Goal: Task Accomplishment & Management: Use online tool/utility

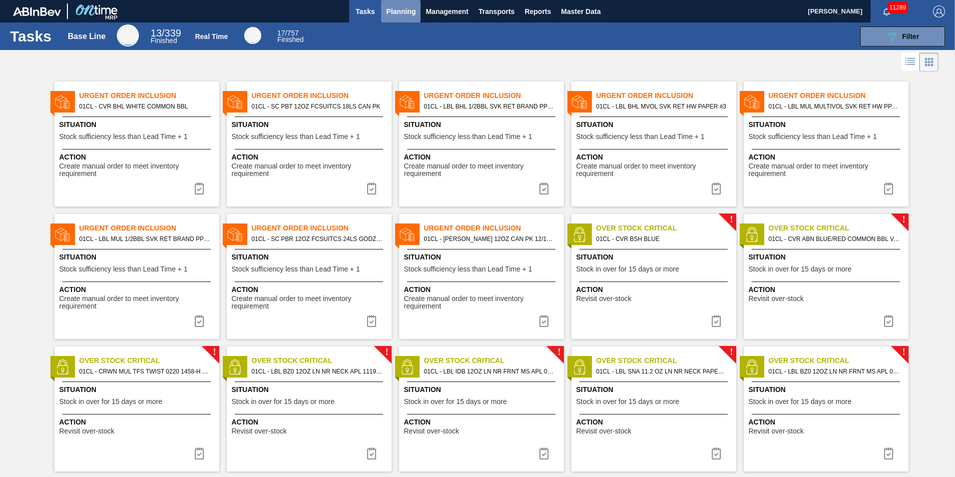
click at [389, 10] on span "Planning" at bounding box center [400, 11] width 29 height 12
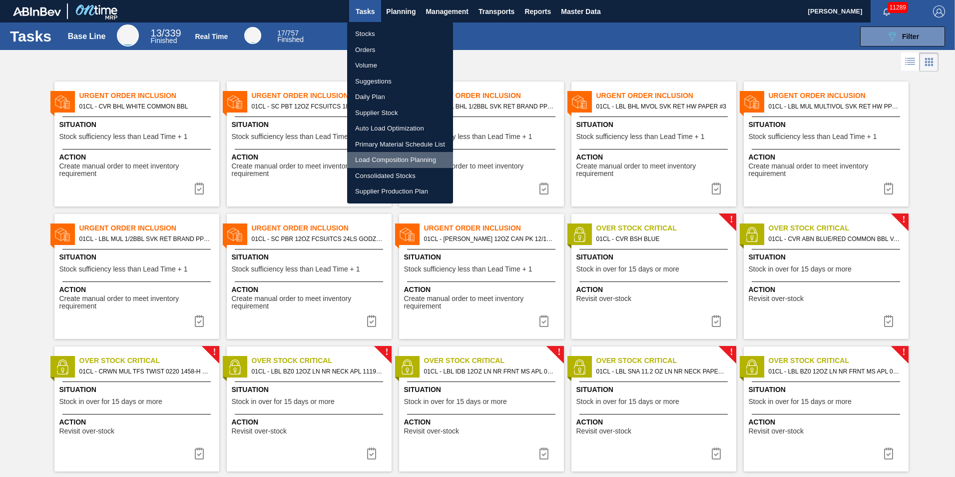
click at [377, 161] on li "Load Composition Planning" at bounding box center [400, 160] width 106 height 16
checkbox input "true"
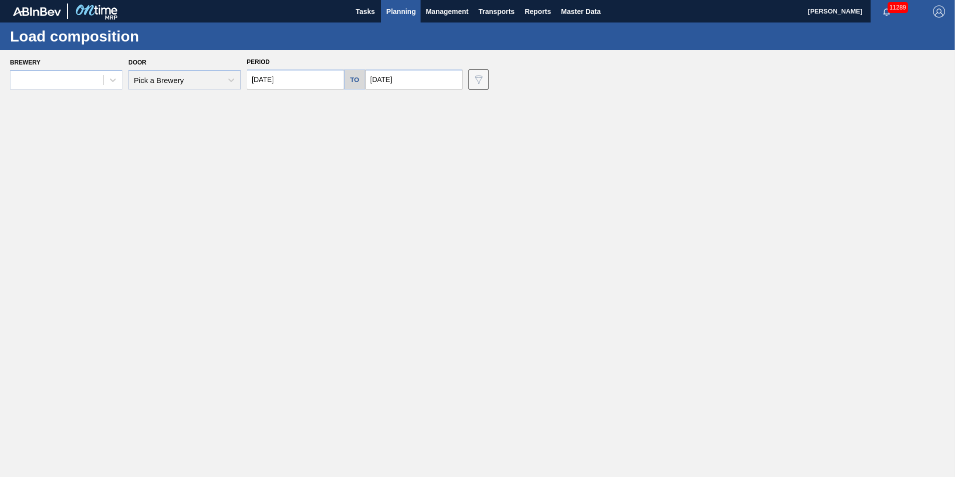
click at [411, 80] on input "[DATE]" at bounding box center [413, 79] width 97 height 20
click at [474, 101] on button "Next Month" at bounding box center [477, 103] width 7 height 7
click at [378, 105] on div "[DATE]" at bounding box center [426, 103] width 120 height 8
click at [374, 102] on button "Previous Month" at bounding box center [374, 103] width 7 height 7
click at [453, 201] on div "3" at bounding box center [457, 199] width 13 height 13
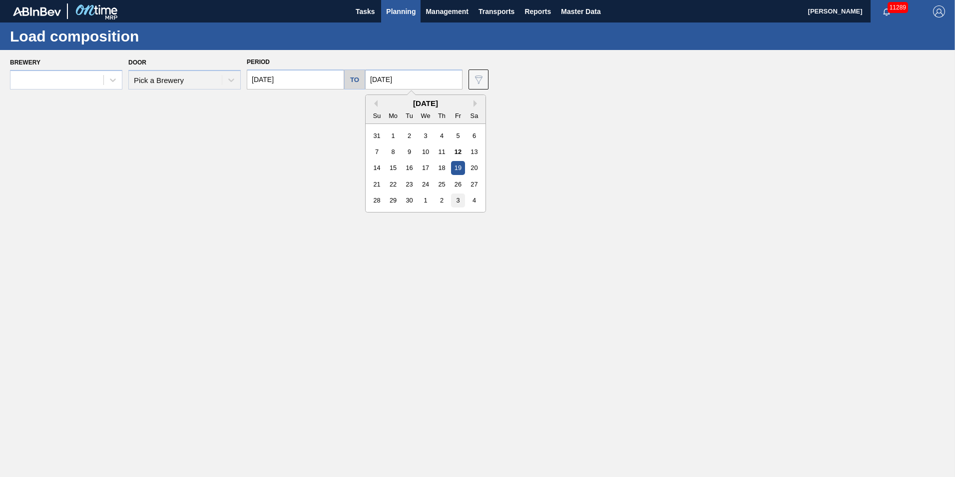
type input "[DATE]"
click at [473, 78] on img at bounding box center [479, 79] width 12 height 12
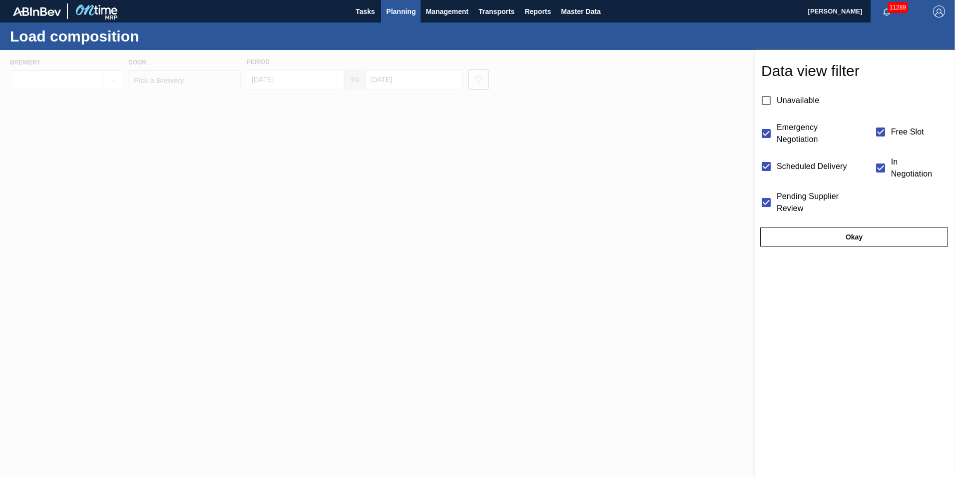
click at [600, 73] on div at bounding box center [477, 288] width 955 height 477
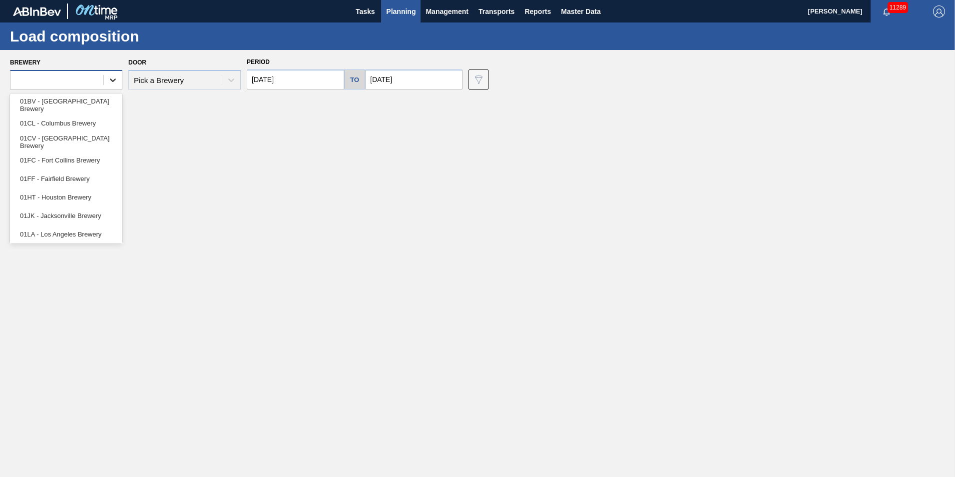
click at [105, 77] on div at bounding box center [113, 80] width 18 height 18
click at [54, 123] on div "01CL - Columbus Brewery" at bounding box center [66, 123] width 112 height 18
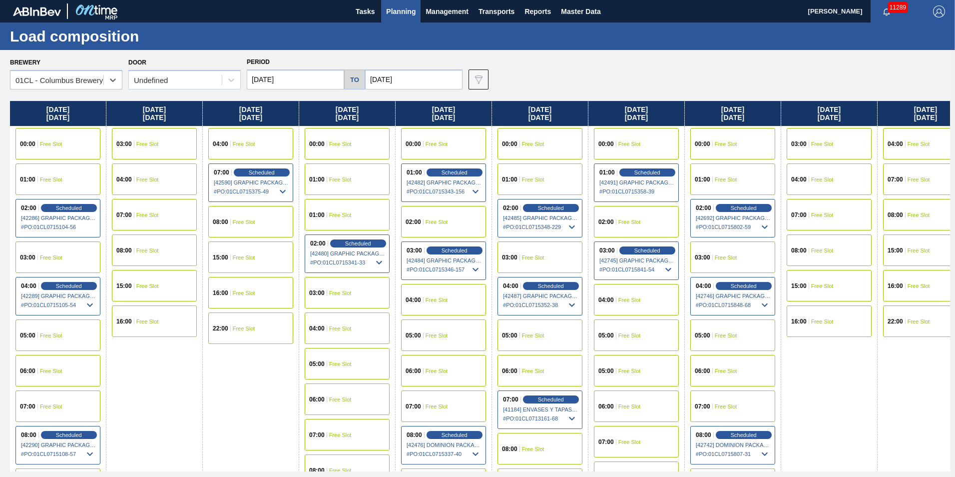
click at [337, 79] on input "[DATE]" at bounding box center [295, 79] width 97 height 20
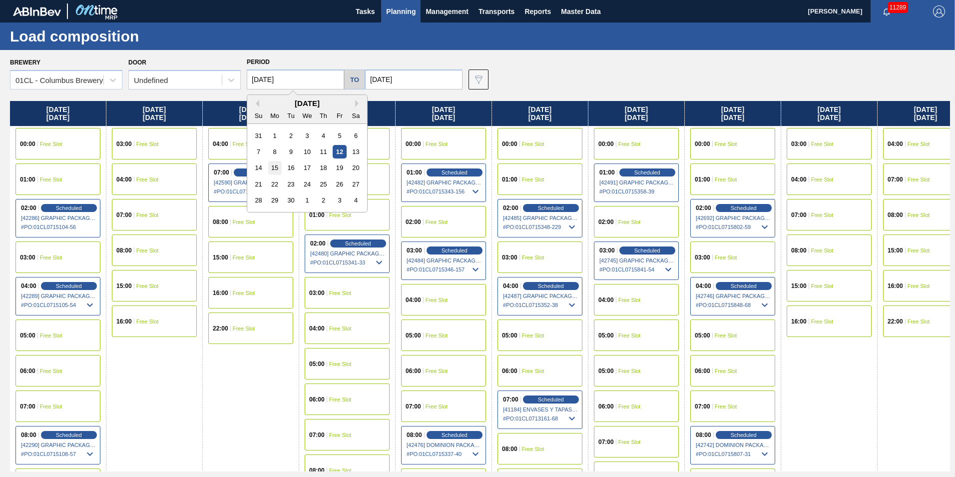
click at [280, 169] on div "15" at bounding box center [274, 167] width 13 height 13
type input "[DATE]"
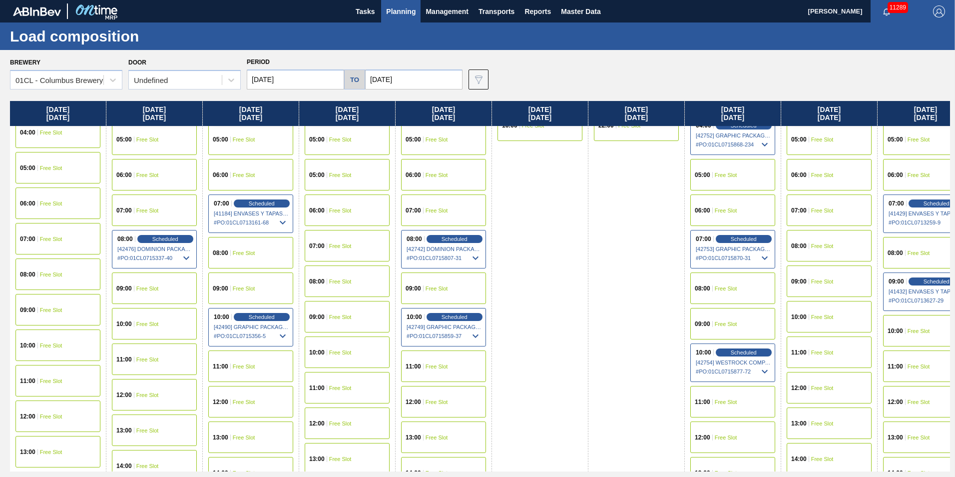
scroll to position [200, 0]
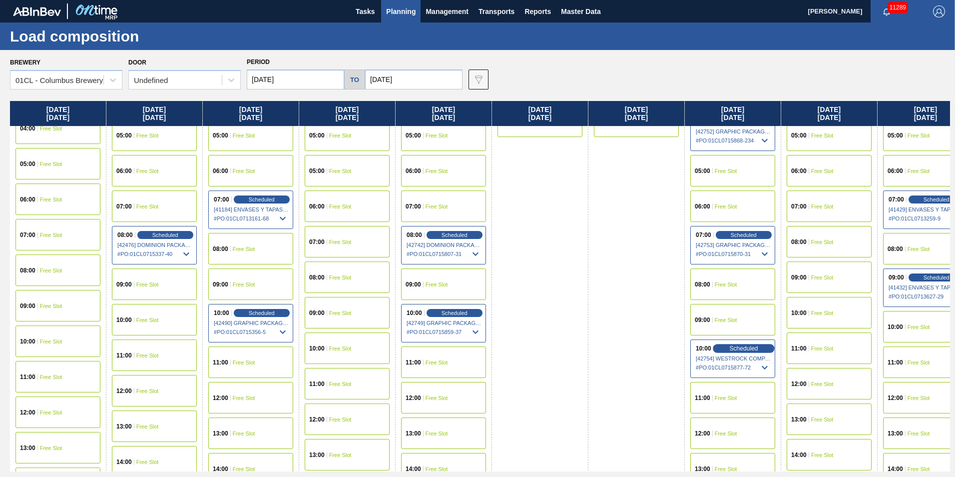
click at [743, 350] on span "Scheduled" at bounding box center [743, 348] width 28 height 6
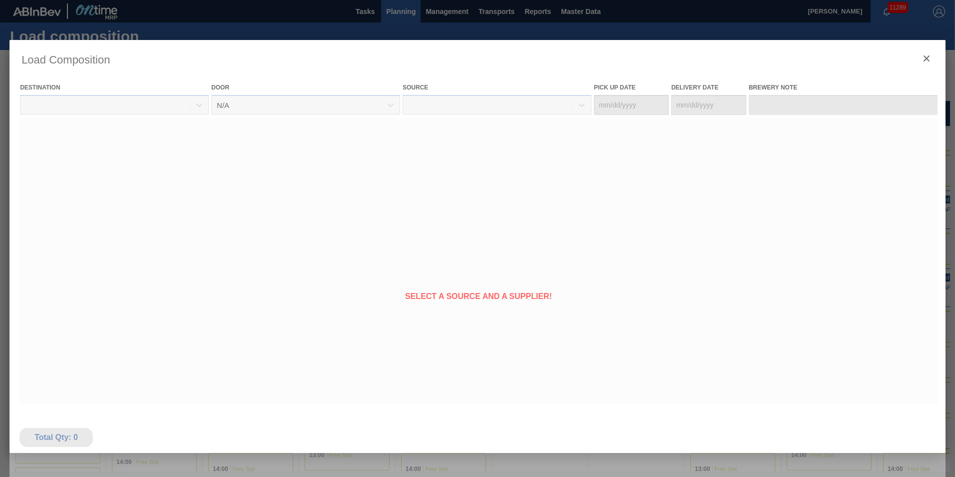
type Date "[DATE]"
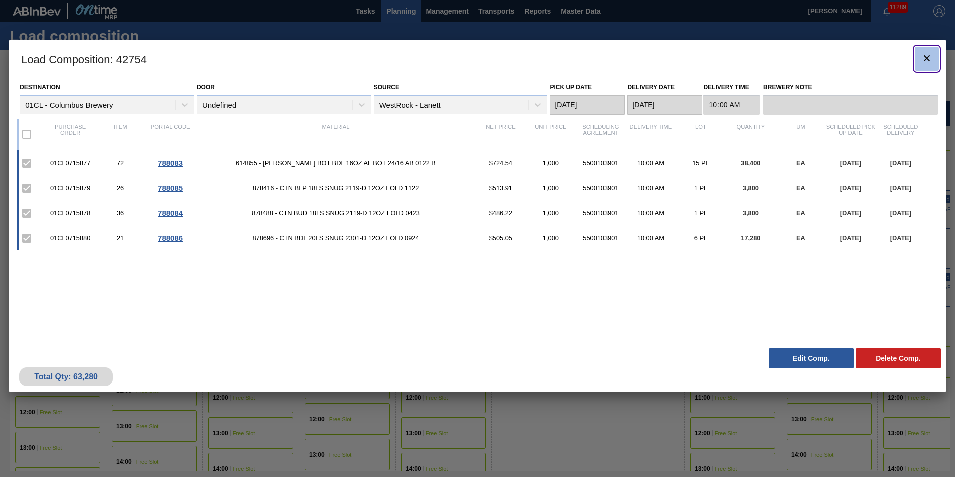
click at [927, 58] on icon "botão de ícone" at bounding box center [927, 58] width 6 height 6
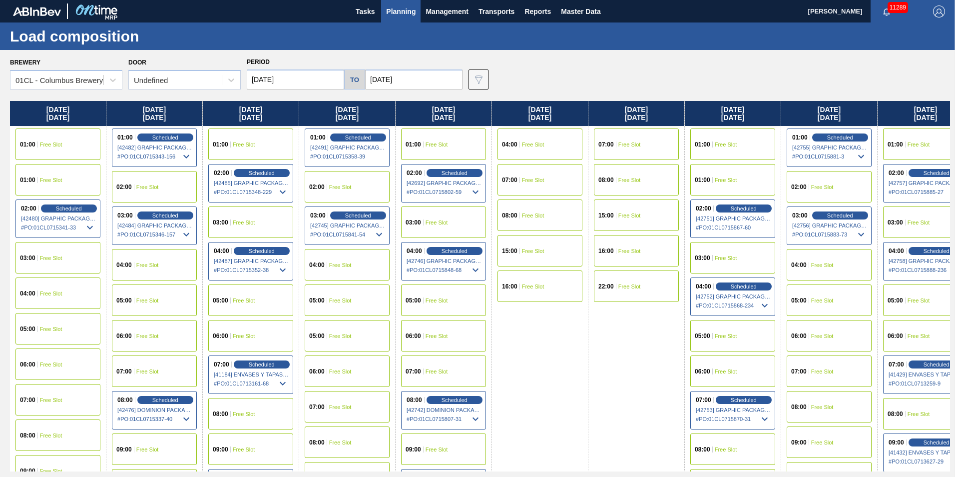
scroll to position [100, 0]
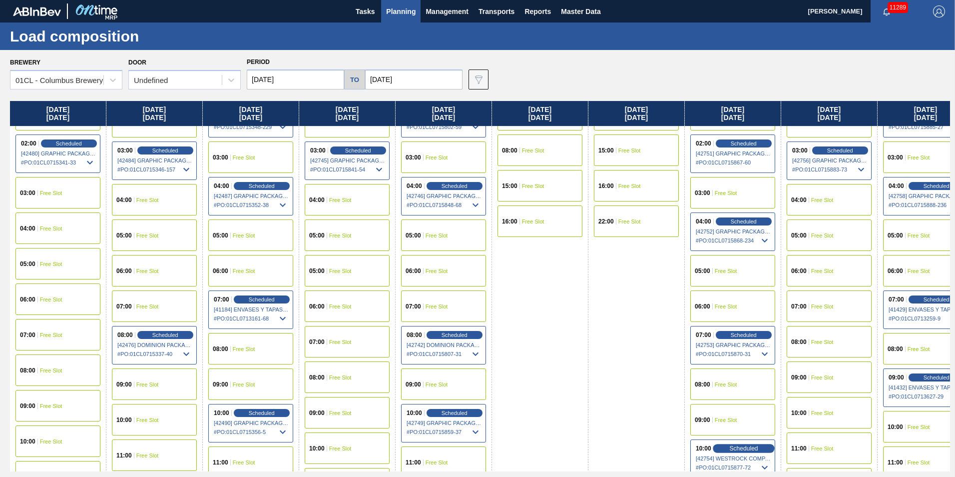
click at [747, 449] on span "Scheduled" at bounding box center [743, 448] width 28 height 6
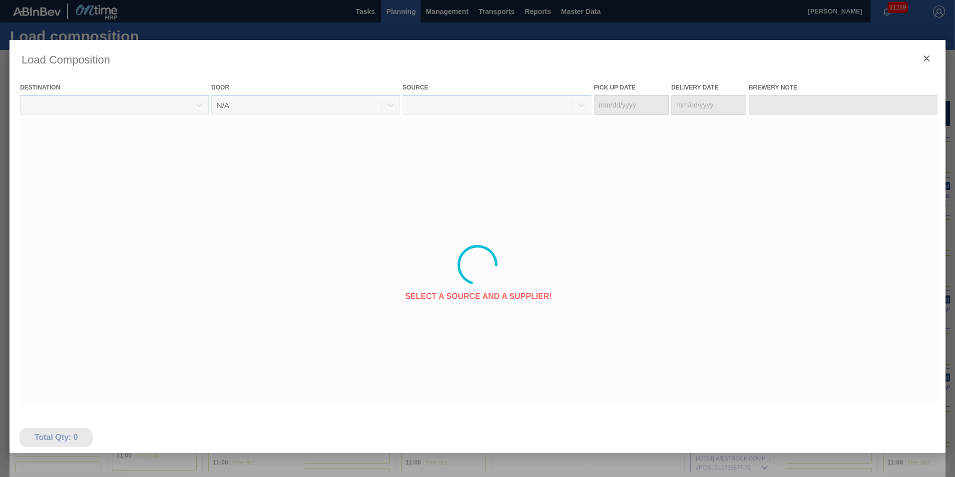
type Date "[DATE]"
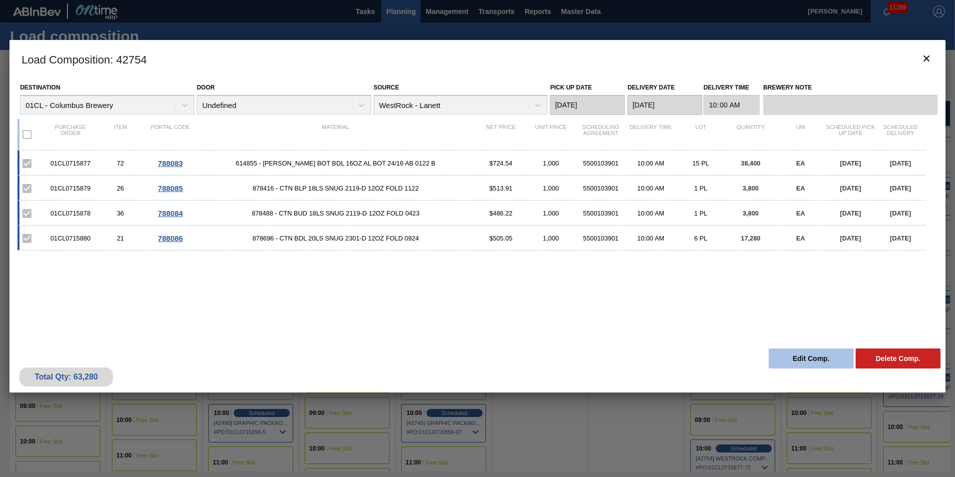
click at [813, 356] on button "Edit Comp." at bounding box center [811, 358] width 85 height 20
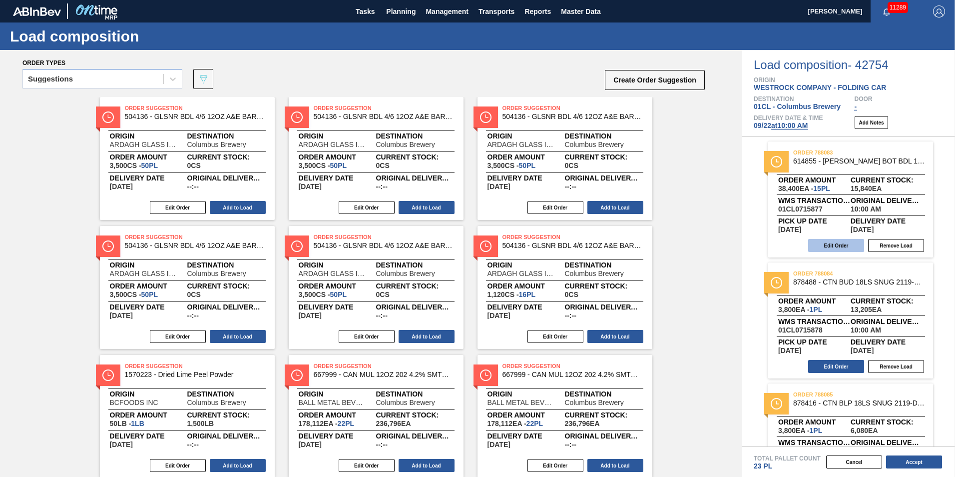
click at [825, 243] on button "Edit Order" at bounding box center [836, 245] width 56 height 13
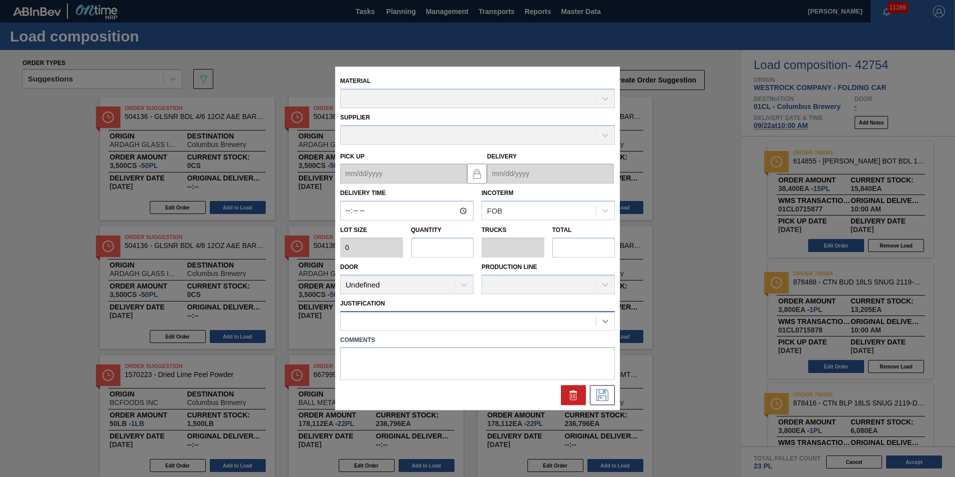
type input "10:00:00"
type input "2,560"
type input "15"
type input "0.625"
type input "38,400"
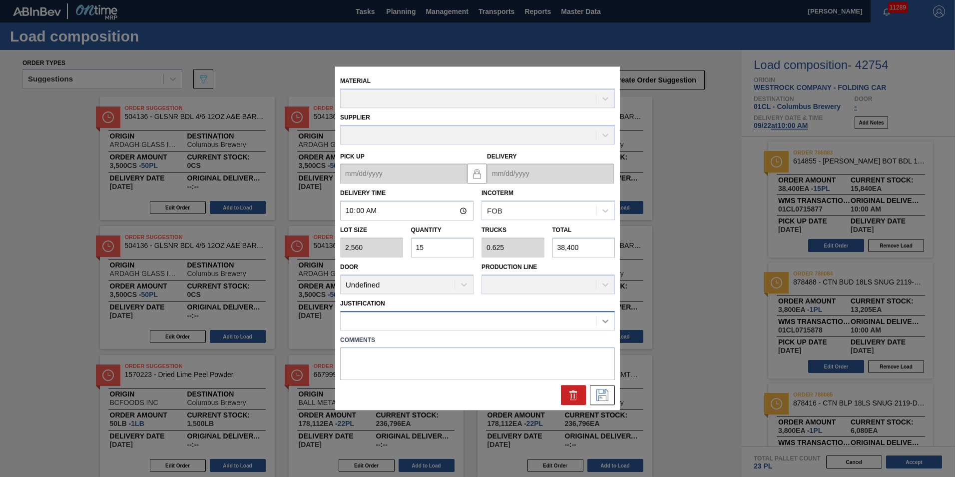
type up "[DATE]"
type input "[DATE]"
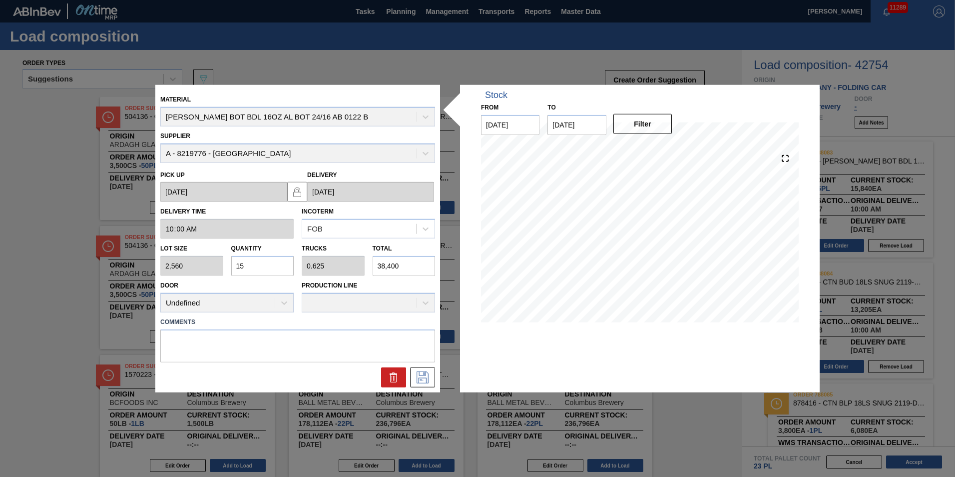
click at [413, 265] on input "38,400" at bounding box center [404, 266] width 63 height 20
type input "1.5"
type input "0.063"
type input "3,840"
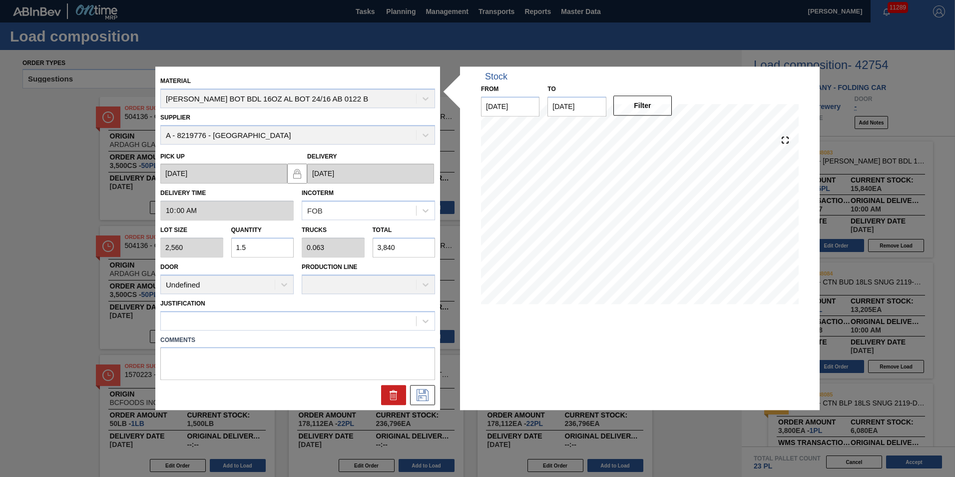
type input "0.15"
type input "0.006"
type input "384"
type input "0.015"
type input "0.001"
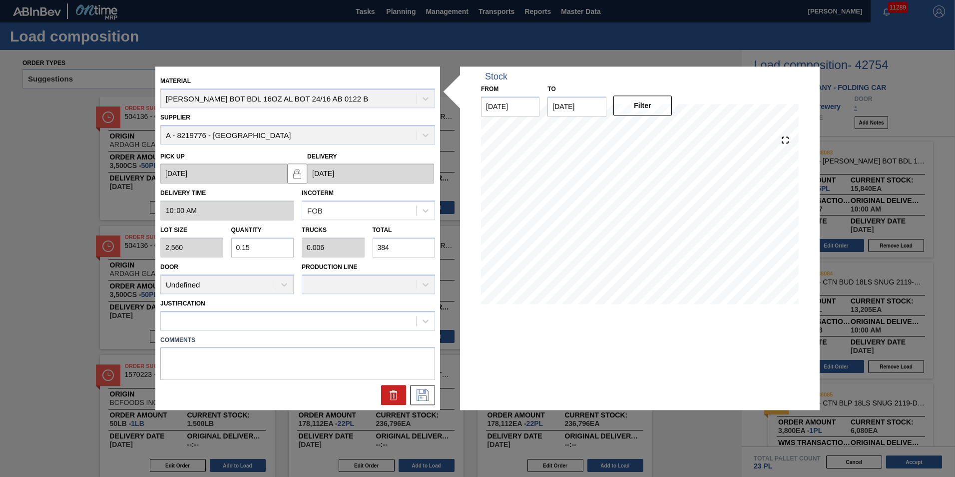
type input "38"
type input "0.151"
type input "0.006"
type input "387"
type input "1.514"
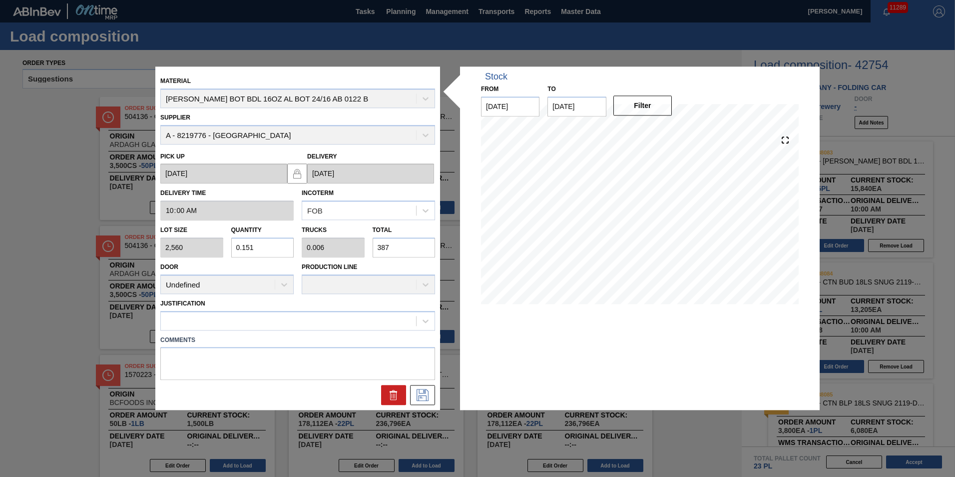
type input "0.063"
type input "3,875"
type input "15.137"
type input "0.631"
type input "38,750"
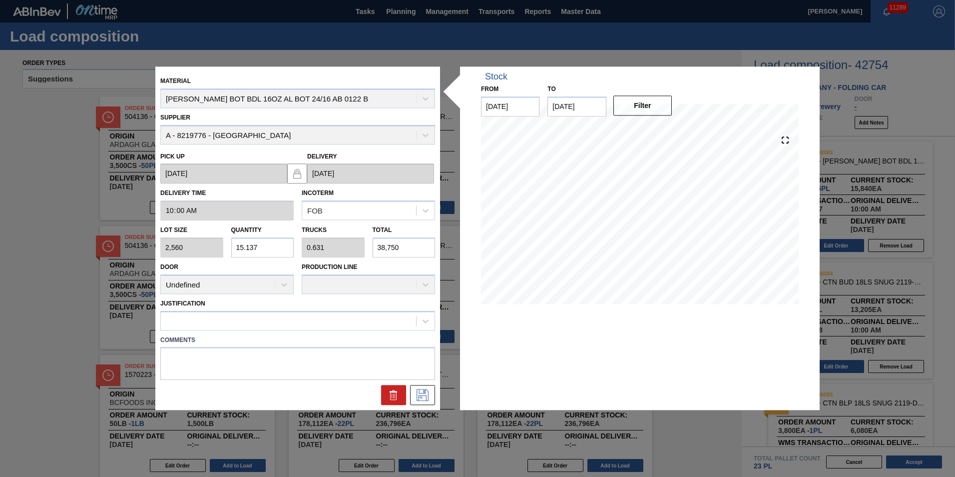
type input "1.514"
type input "0.063"
type input "3,875"
type input "0.151"
type input "0.006"
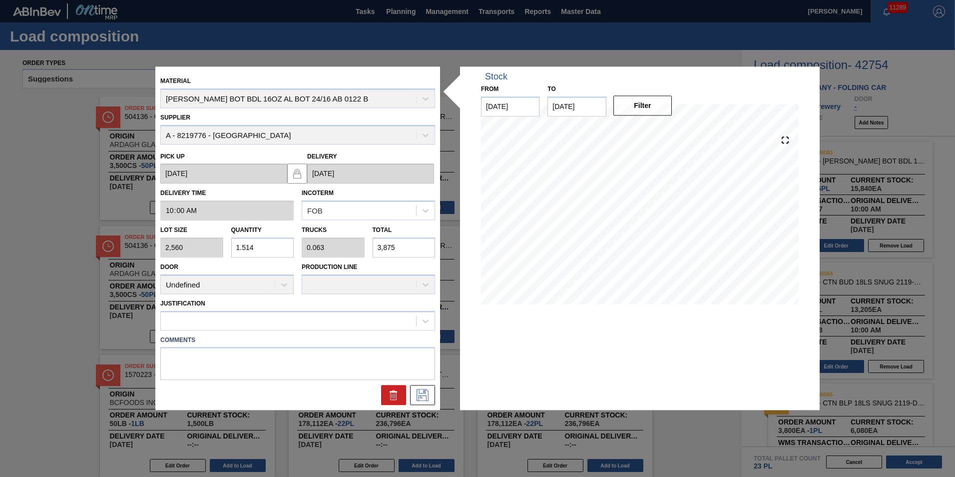
type input "387"
type input "1.512"
type input "0.063"
type input "3,872"
type input "15.125"
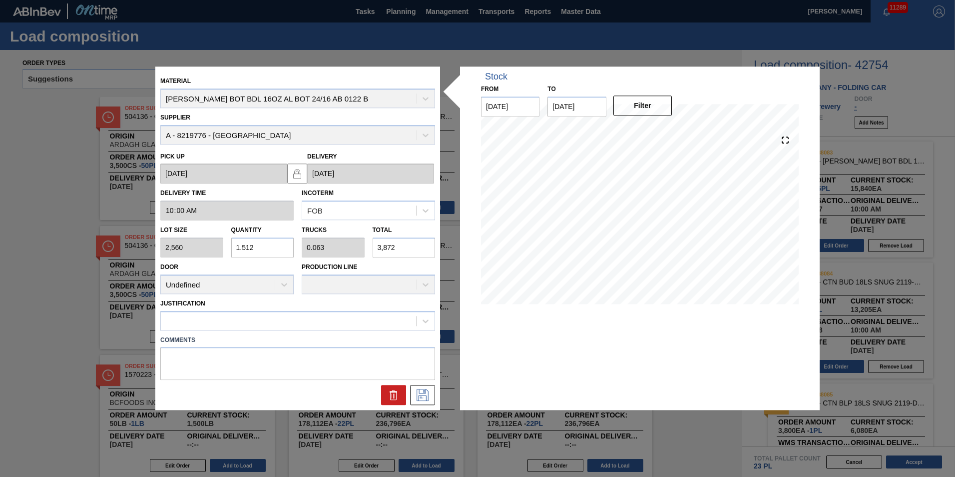
type input "0.63"
type input "38,720"
click at [367, 396] on div at bounding box center [297, 395] width 283 height 20
click at [424, 391] on icon at bounding box center [423, 395] width 16 height 12
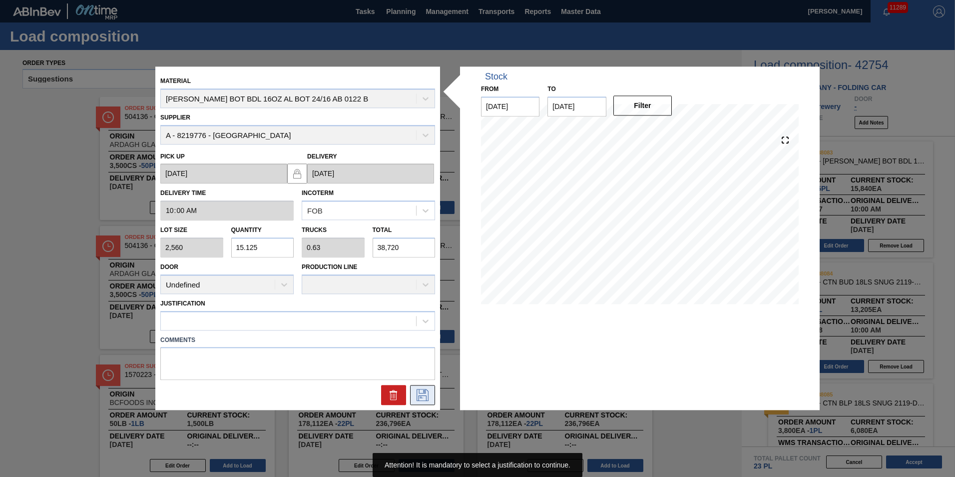
click at [422, 392] on icon at bounding box center [423, 395] width 16 height 12
click at [231, 313] on div at bounding box center [288, 320] width 255 height 14
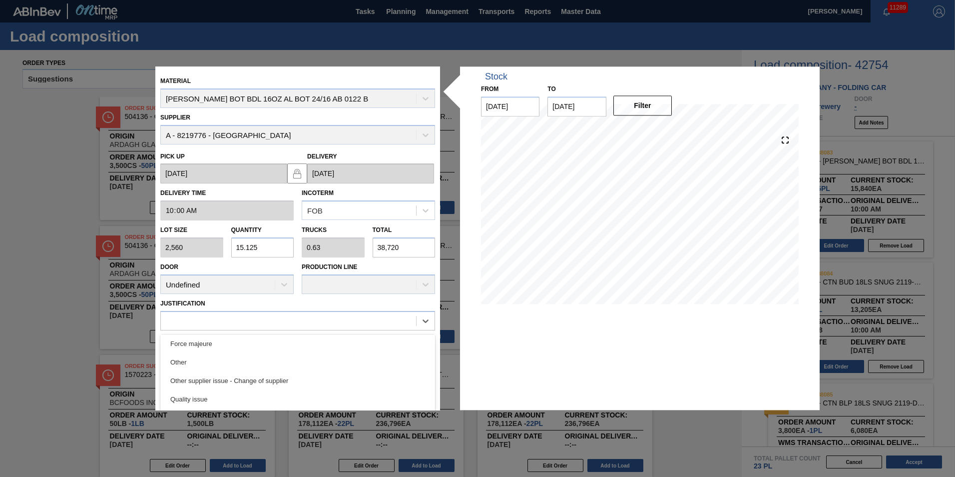
scroll to position [137, 0]
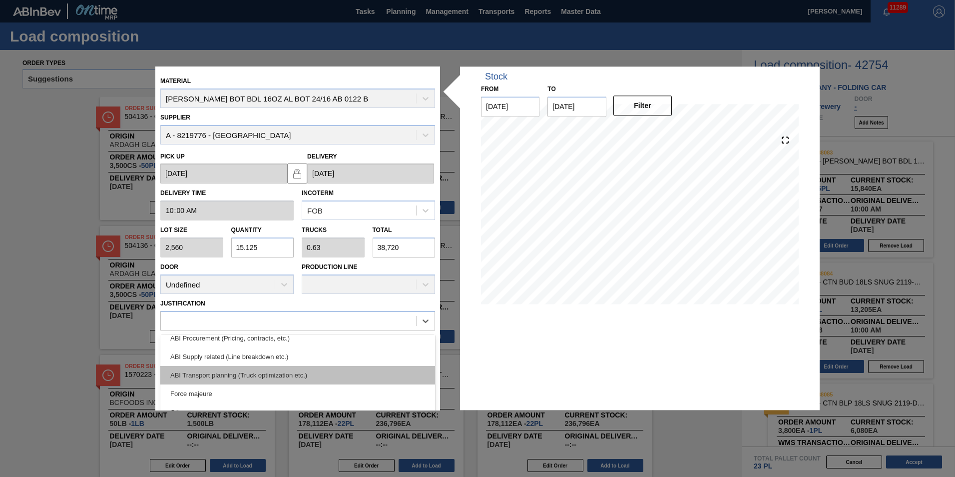
click at [220, 375] on div "ABI Transport planning (Truck optimization etc.)" at bounding box center [297, 375] width 275 height 18
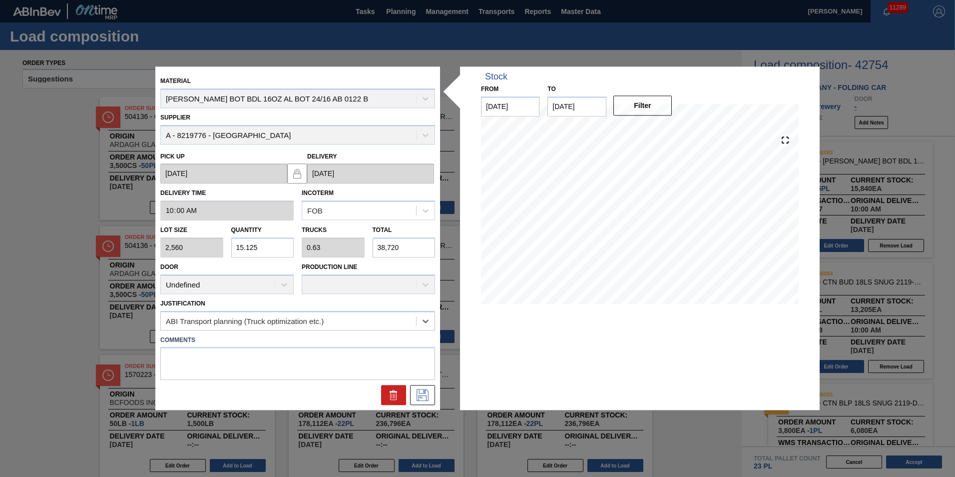
click at [410, 395] on div at bounding box center [297, 395] width 283 height 20
click at [420, 395] on icon at bounding box center [423, 395] width 16 height 12
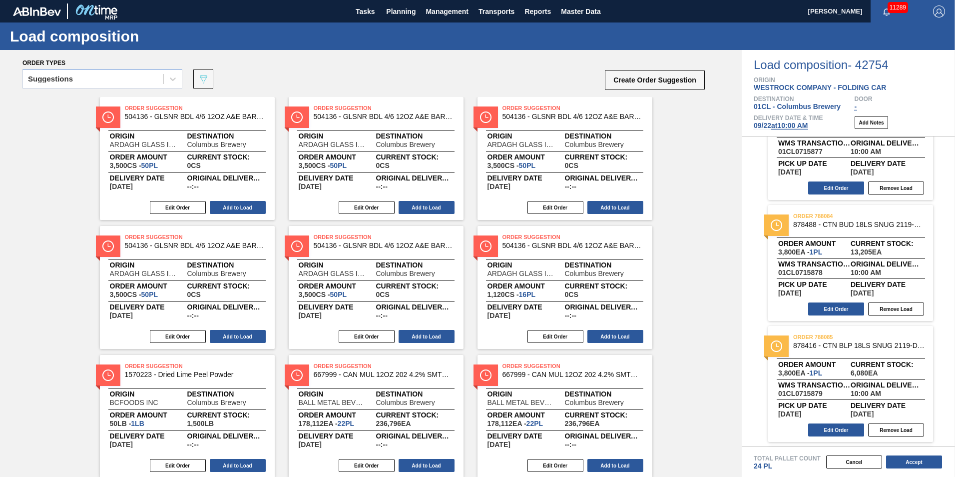
scroll to position [0, 0]
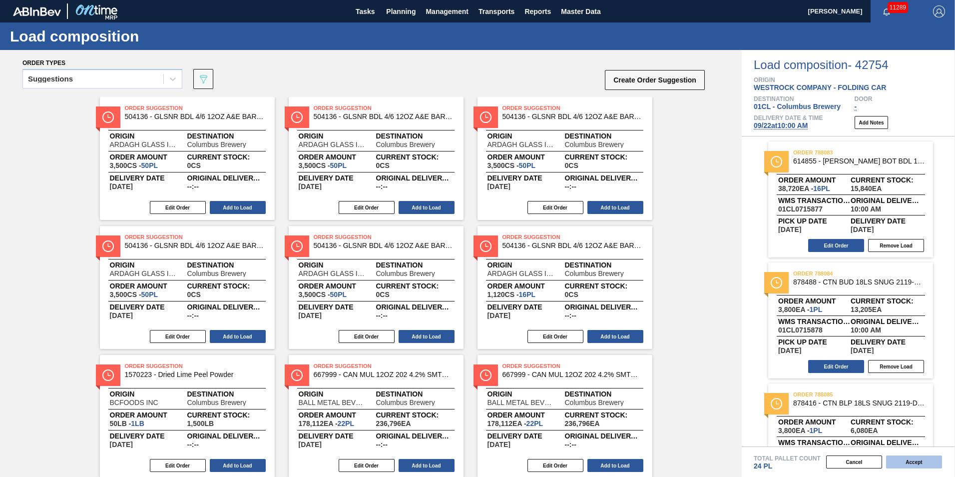
click at [911, 459] on button "Accept" at bounding box center [914, 461] width 56 height 13
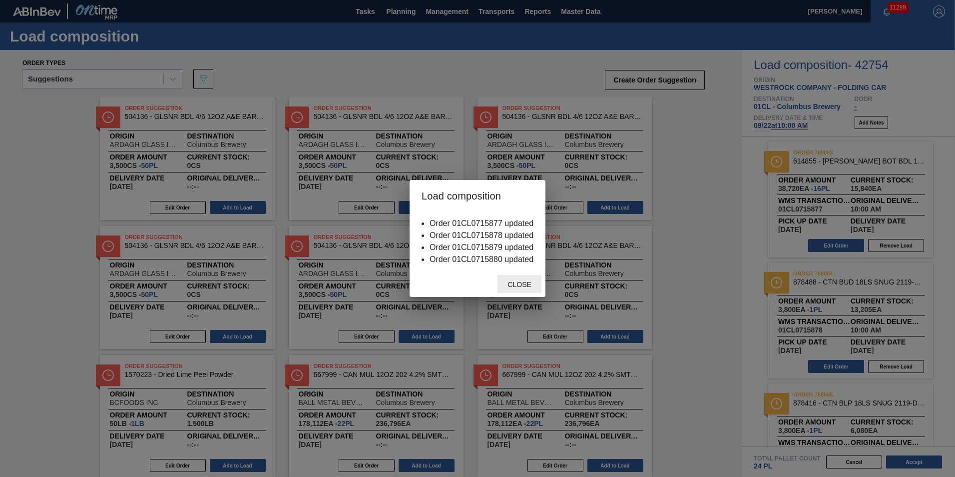
click at [523, 287] on span "Close" at bounding box center [518, 284] width 39 height 8
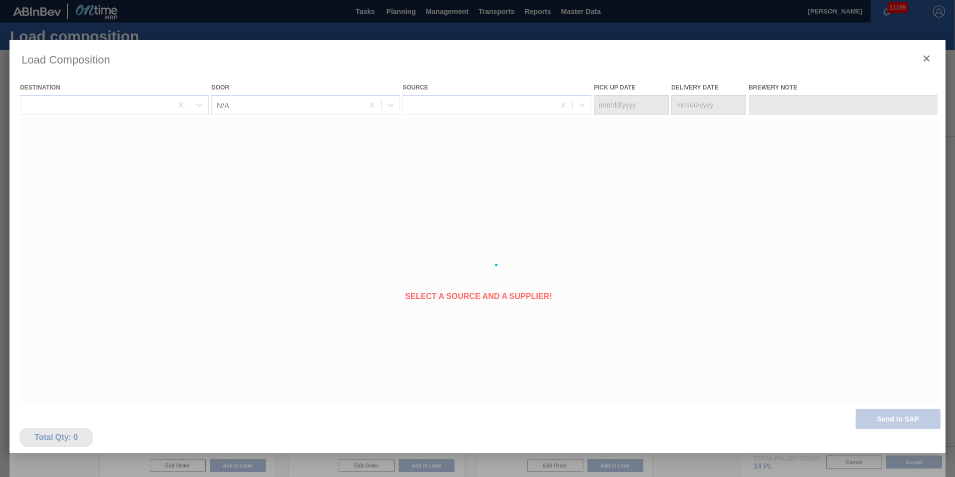
type Date "[DATE]"
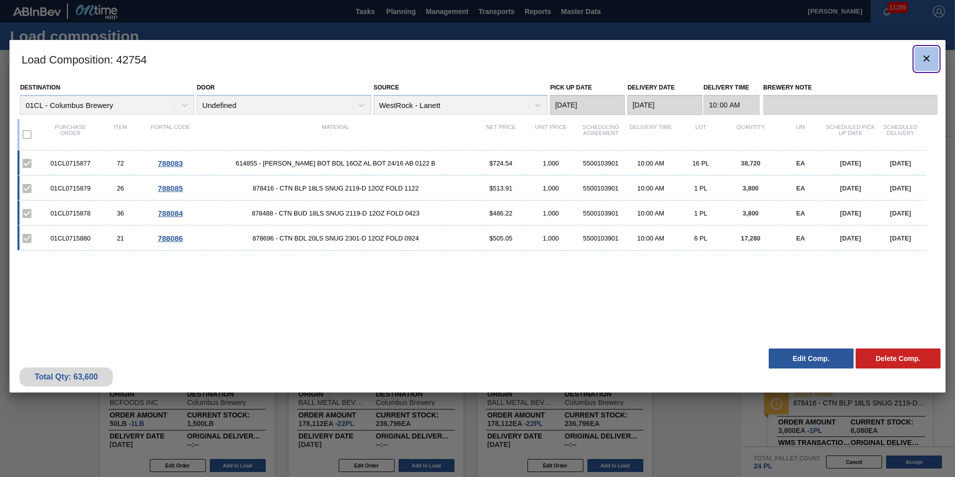
click at [932, 52] on icon "botão de ícone" at bounding box center [927, 58] width 12 height 12
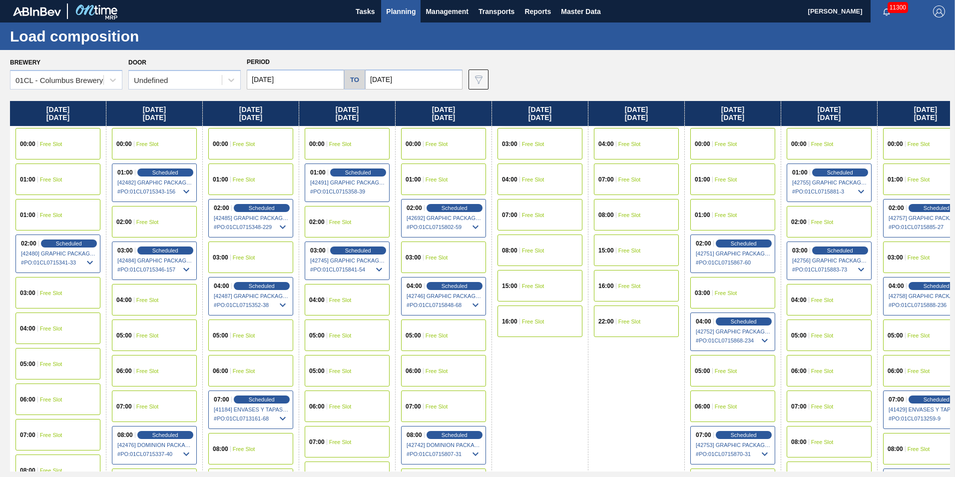
click at [792, 60] on div "Brewery 01CL - Columbus Brewery Door Undefined Period [DATE] to [DATE] Data vie…" at bounding box center [480, 72] width 940 height 34
